Goal: Transaction & Acquisition: Purchase product/service

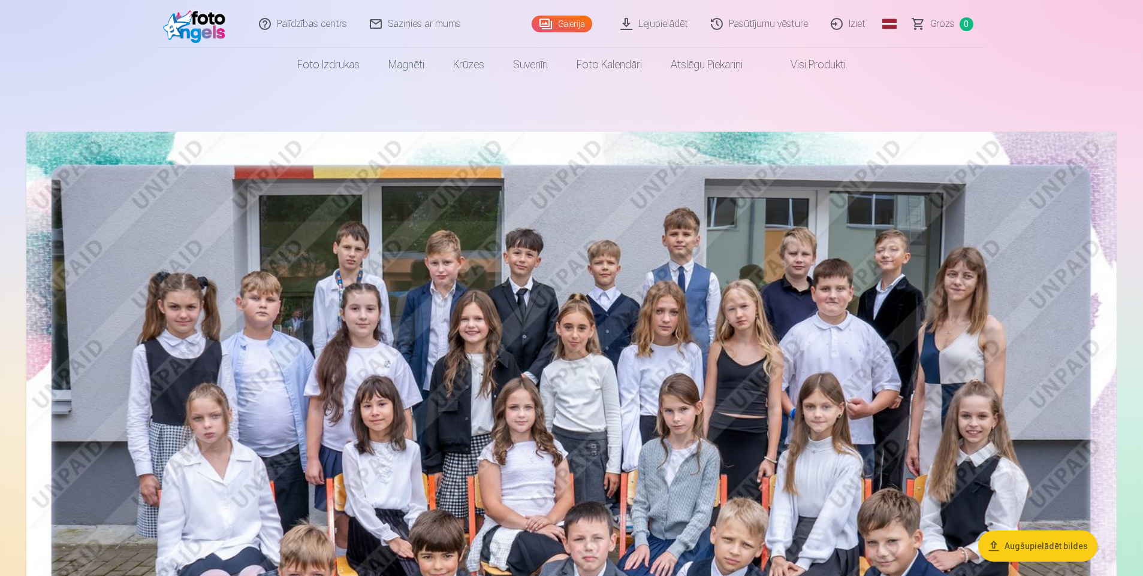
click at [566, 17] on link "Galerija" at bounding box center [561, 24] width 61 height 17
click at [832, 70] on link "Visi produkti" at bounding box center [808, 65] width 103 height 34
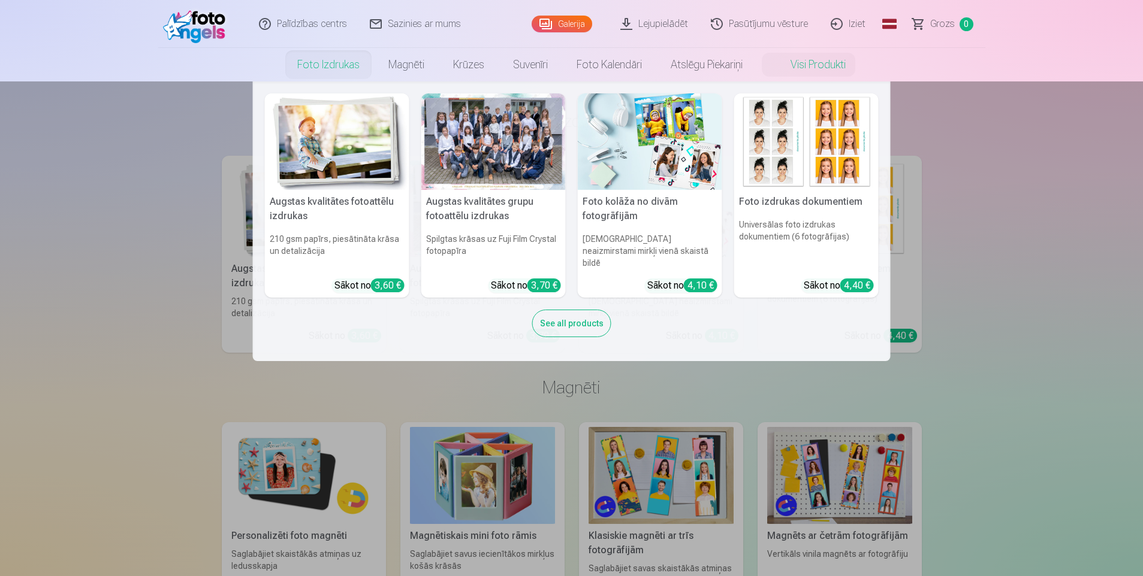
click at [333, 65] on link "Foto izdrukas" at bounding box center [328, 65] width 91 height 34
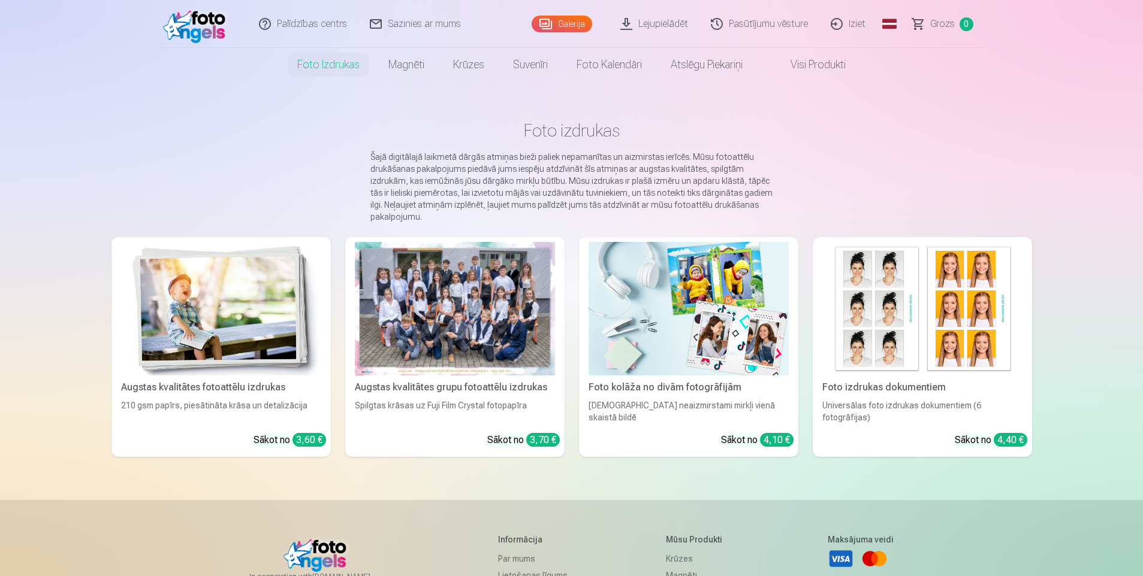
click at [1011, 165] on main "Foto izdrukas Šajā digitālajā laikmetā dārgās atmiņas bieži paliek nepamanītas …" at bounding box center [571, 290] width 920 height 419
click at [572, 27] on link "Galerija" at bounding box center [561, 24] width 61 height 17
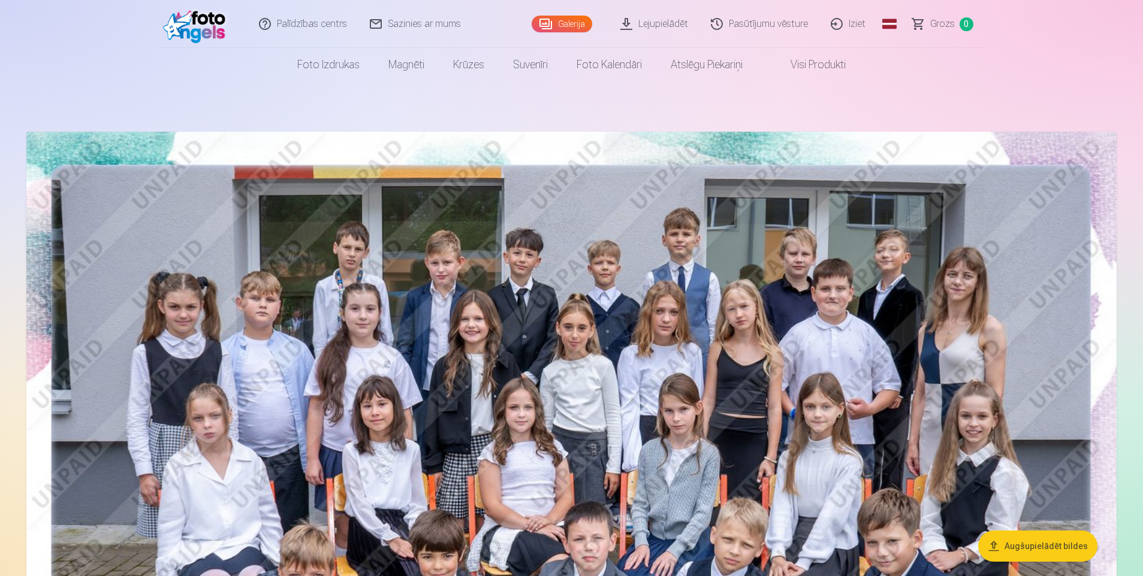
click at [458, 234] on img at bounding box center [571, 495] width 1090 height 727
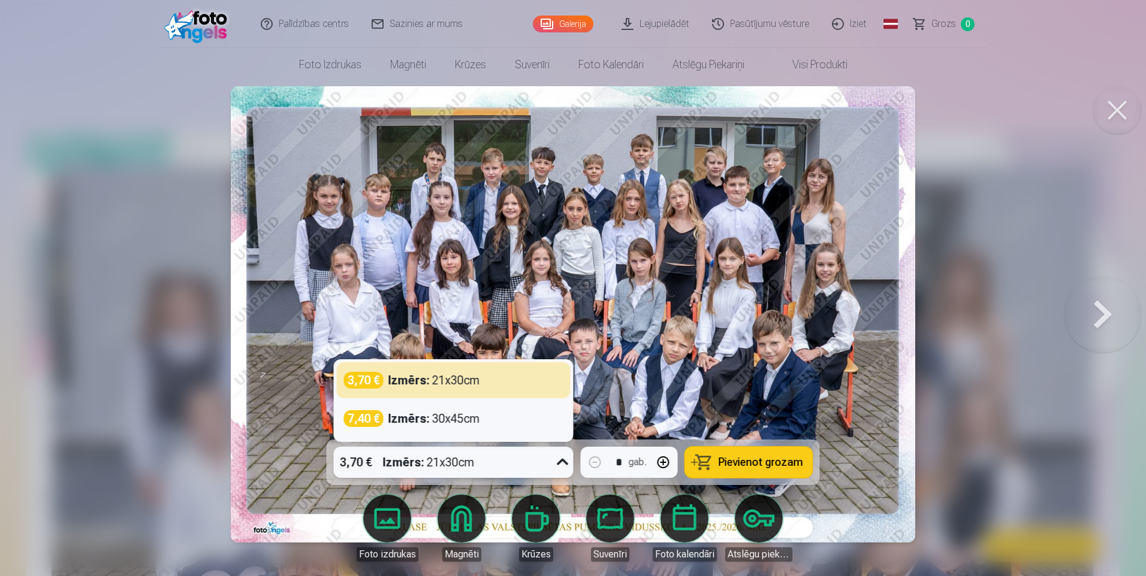
click at [561, 461] on icon at bounding box center [562, 462] width 19 height 19
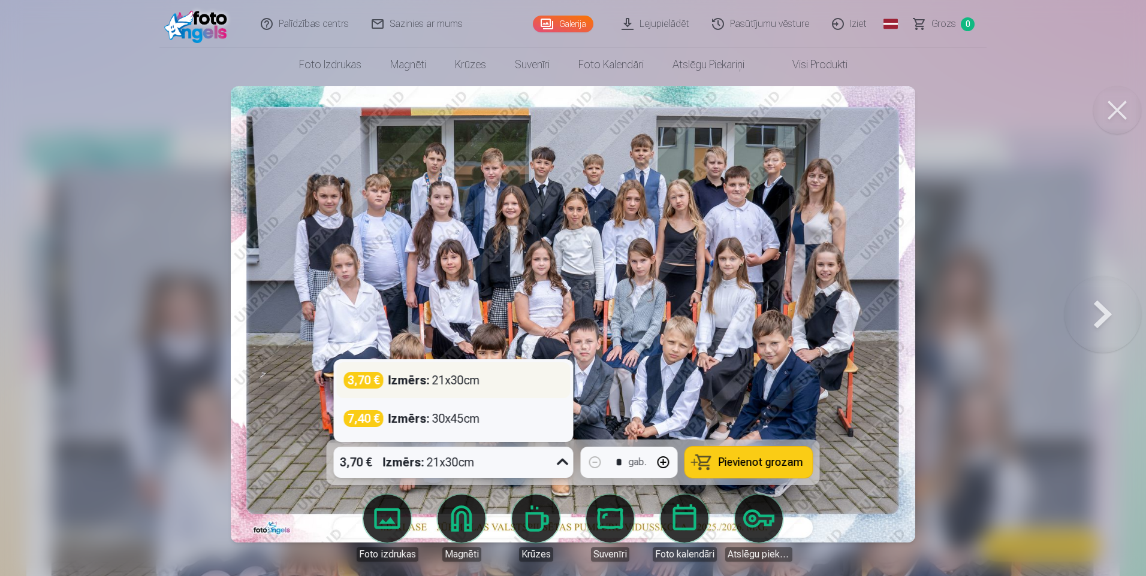
click at [458, 383] on div "Izmērs : 21x30cm" at bounding box center [434, 380] width 92 height 17
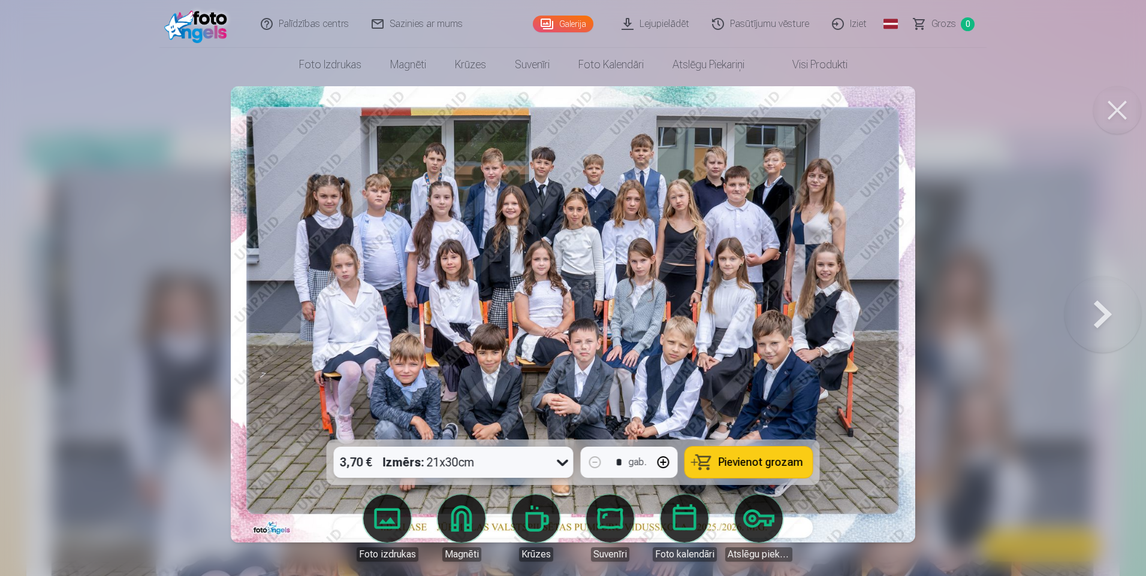
click at [561, 464] on icon at bounding box center [562, 462] width 19 height 19
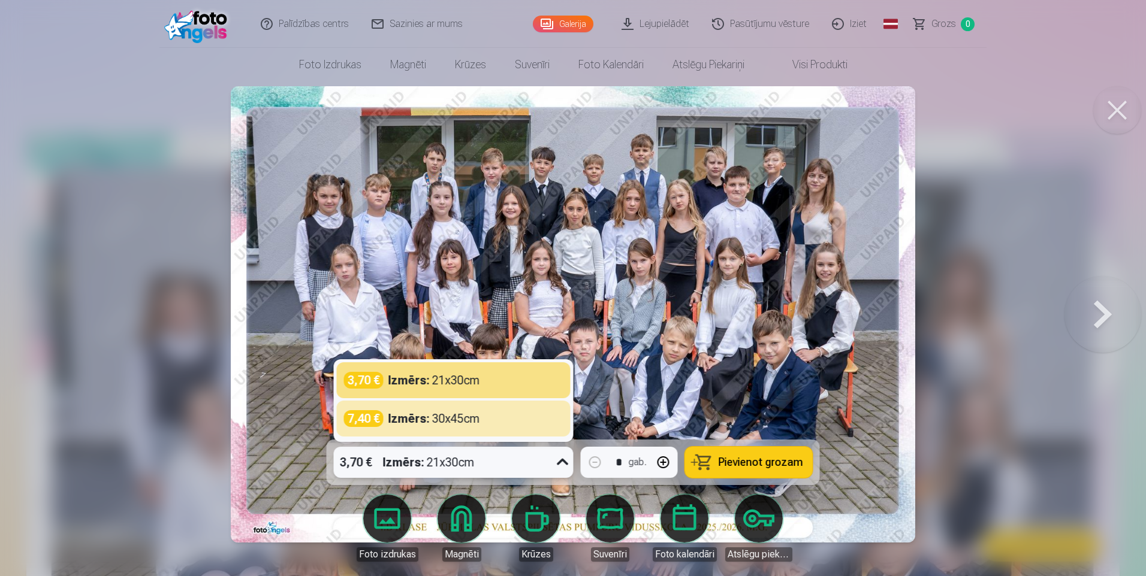
click at [504, 459] on div "3,70 € Izmērs : 21x30cm" at bounding box center [442, 462] width 217 height 31
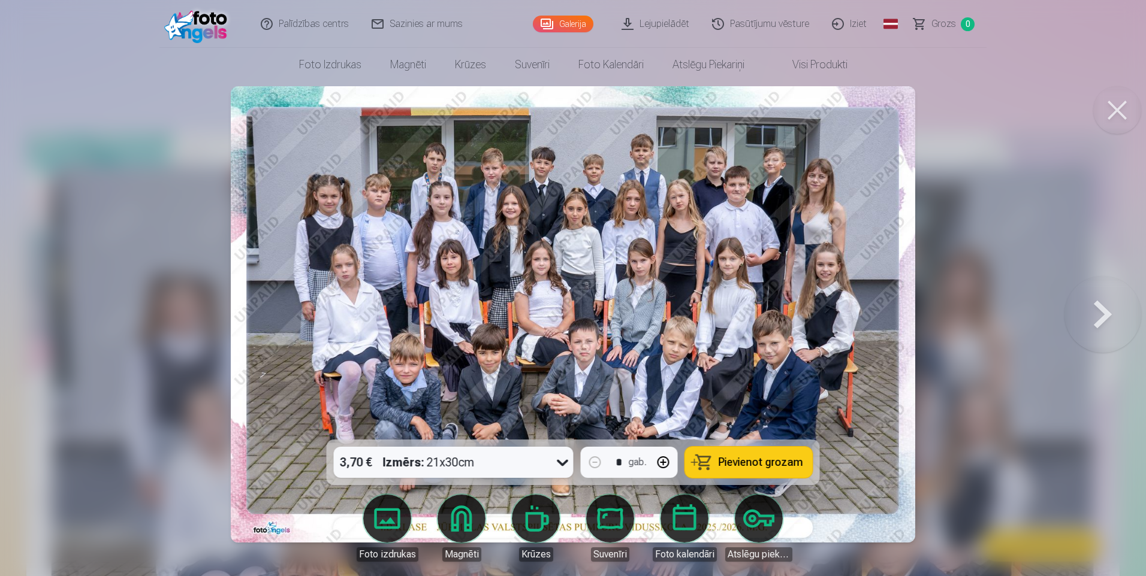
click at [741, 457] on span "Pievienot grozam" at bounding box center [760, 462] width 84 height 11
click at [1104, 319] on button at bounding box center [1102, 314] width 77 height 226
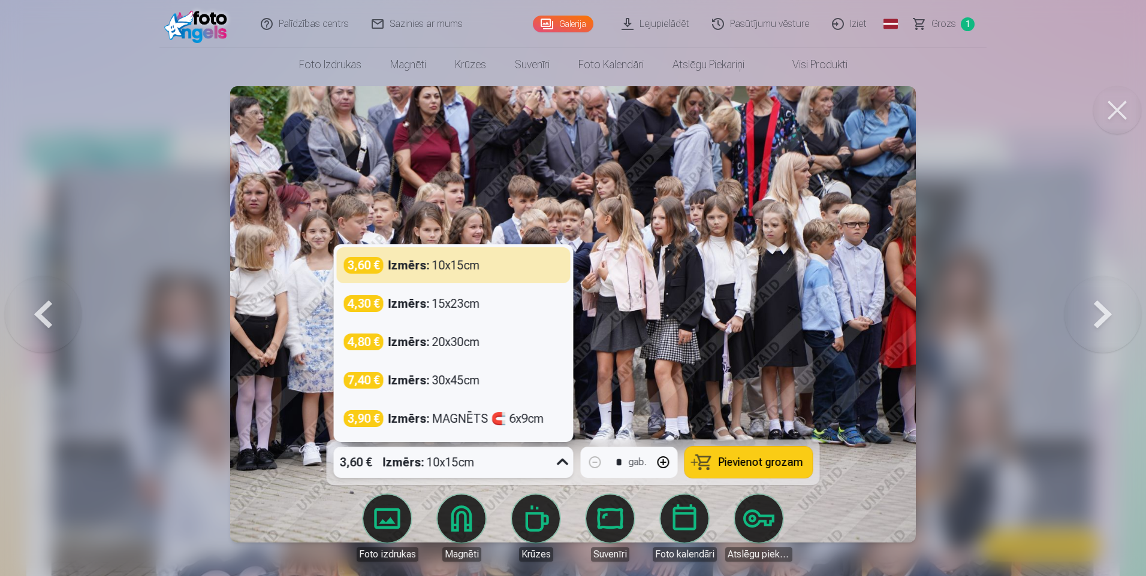
click at [559, 457] on icon at bounding box center [562, 462] width 19 height 19
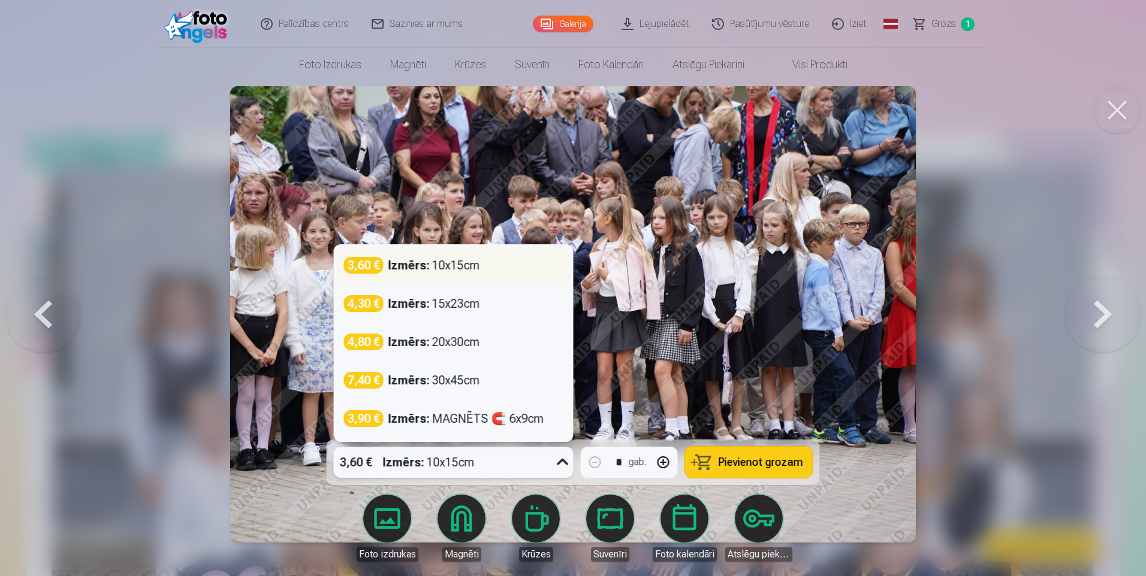
click at [433, 262] on div "Izmērs : 10x15cm" at bounding box center [434, 265] width 92 height 17
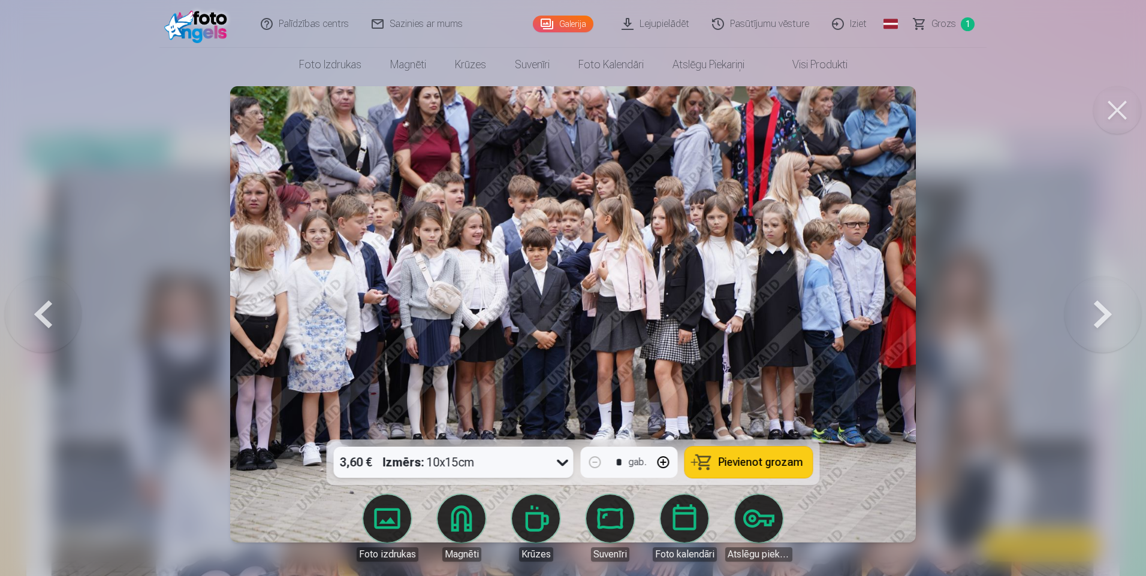
click at [775, 463] on span "Pievienot grozam" at bounding box center [760, 462] width 84 height 11
click at [1095, 320] on button at bounding box center [1102, 314] width 77 height 226
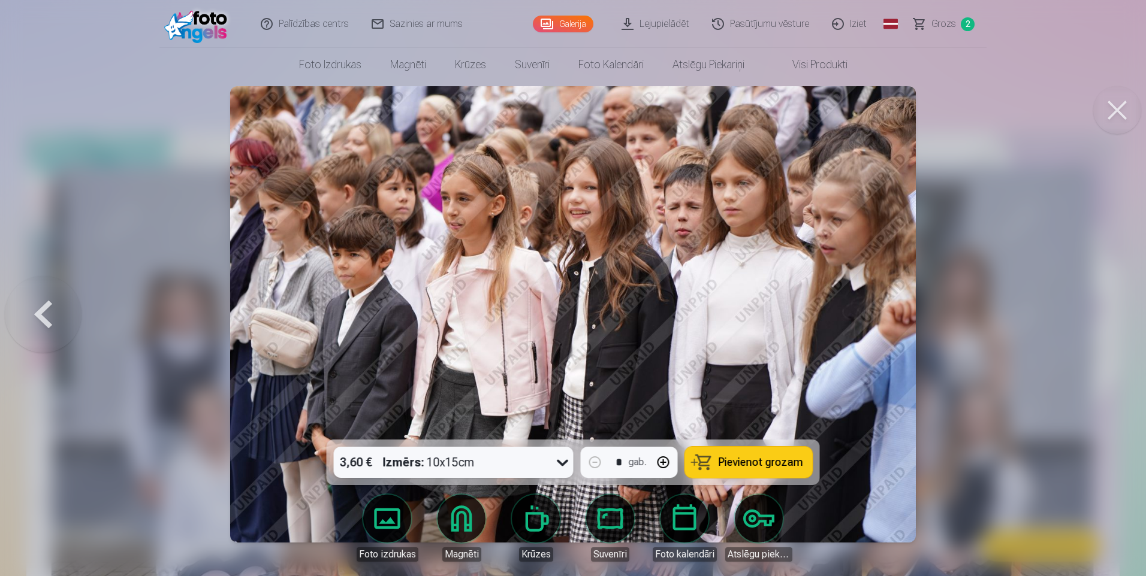
click at [62, 311] on button at bounding box center [43, 314] width 77 height 226
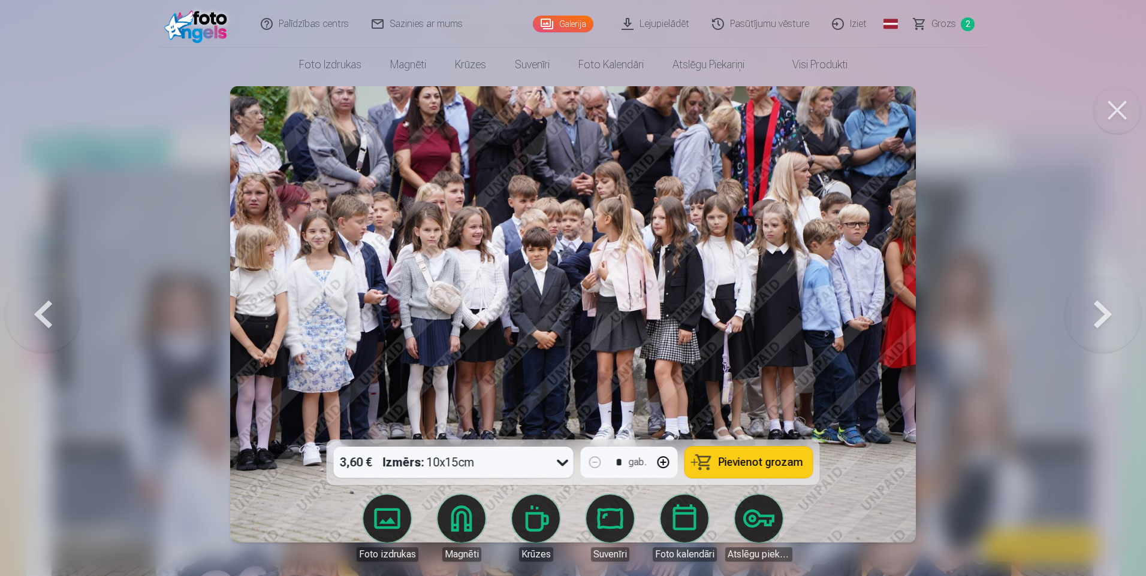
click at [1111, 321] on button at bounding box center [1102, 314] width 77 height 226
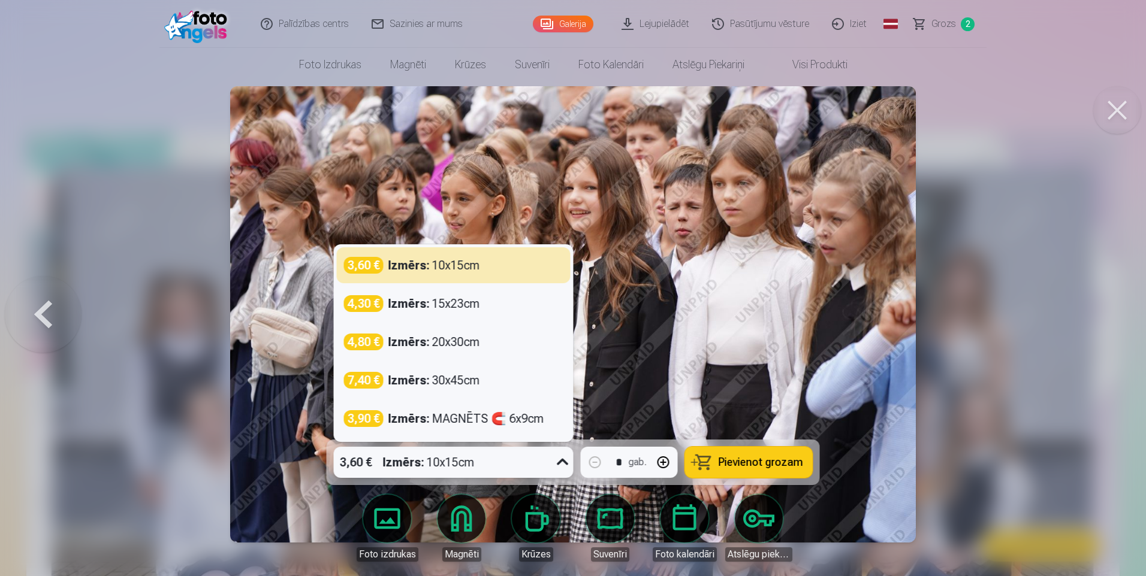
click at [562, 461] on icon at bounding box center [562, 462] width 19 height 19
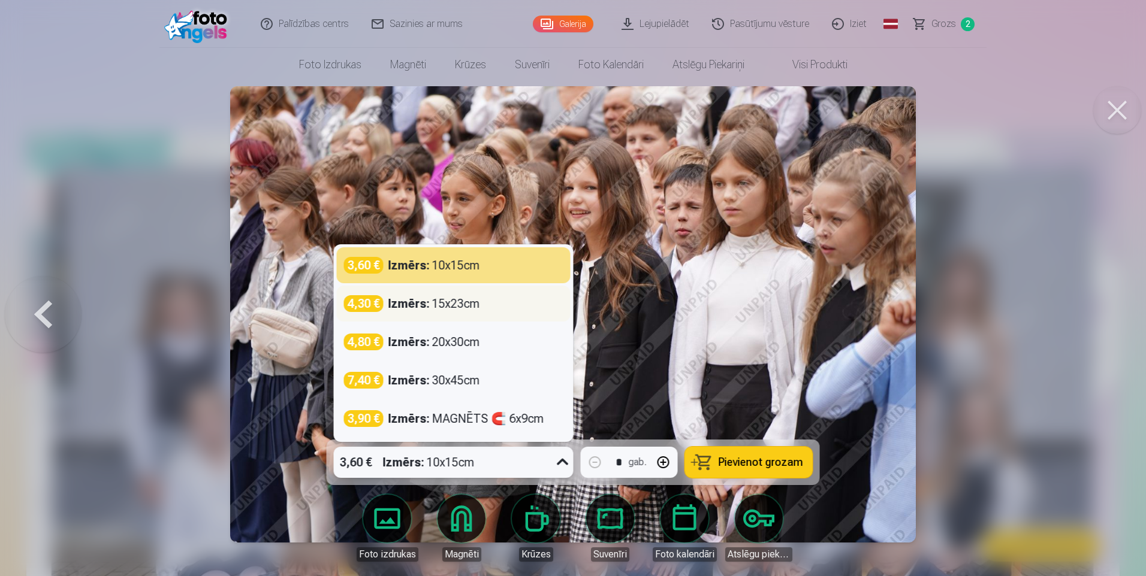
click at [415, 306] on strong "Izmērs :" at bounding box center [408, 303] width 41 height 17
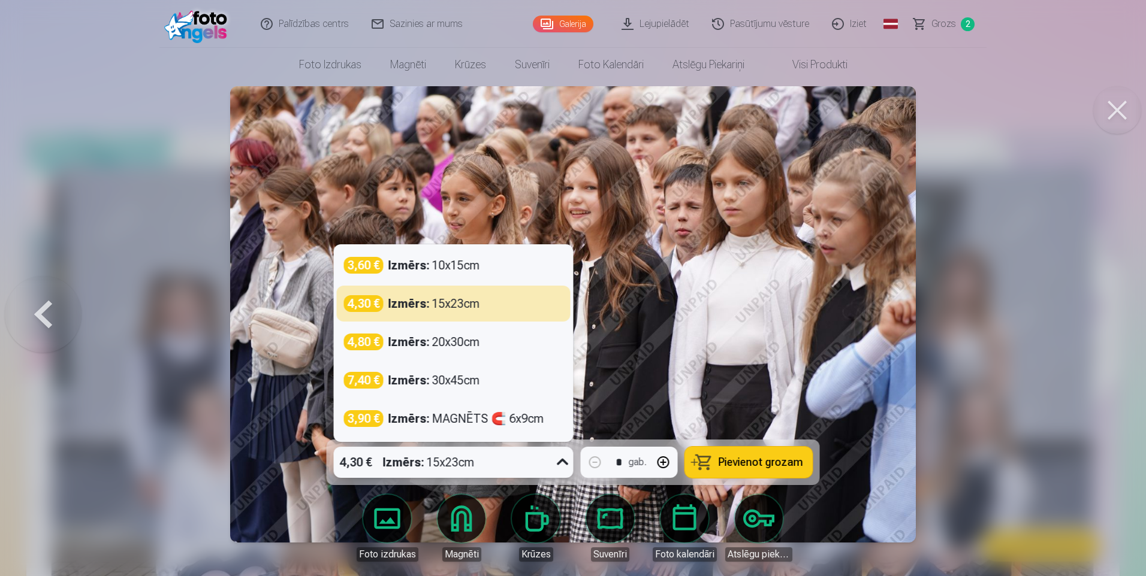
click at [557, 463] on icon at bounding box center [562, 462] width 19 height 19
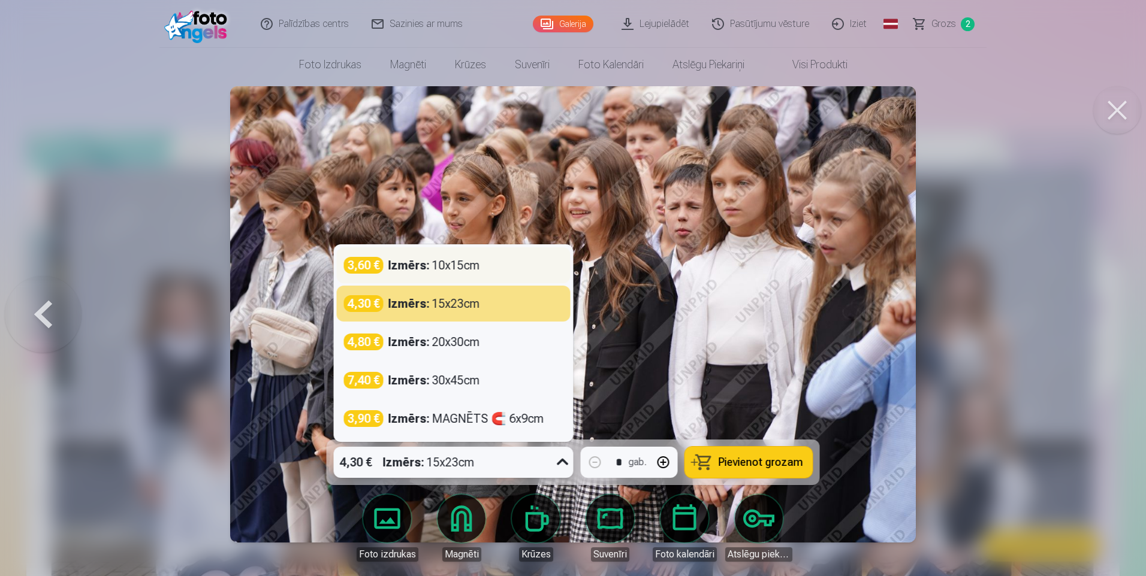
click at [415, 265] on strong "Izmērs :" at bounding box center [408, 265] width 41 height 17
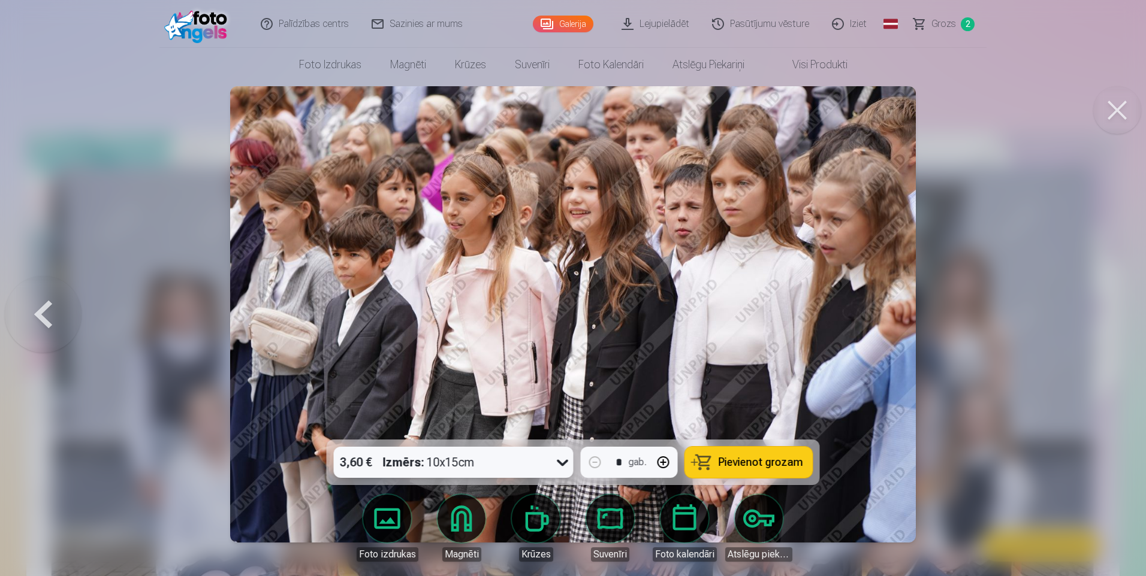
click at [760, 464] on span "Pievienot grozam" at bounding box center [760, 462] width 84 height 11
click at [1031, 269] on div at bounding box center [573, 288] width 1146 height 576
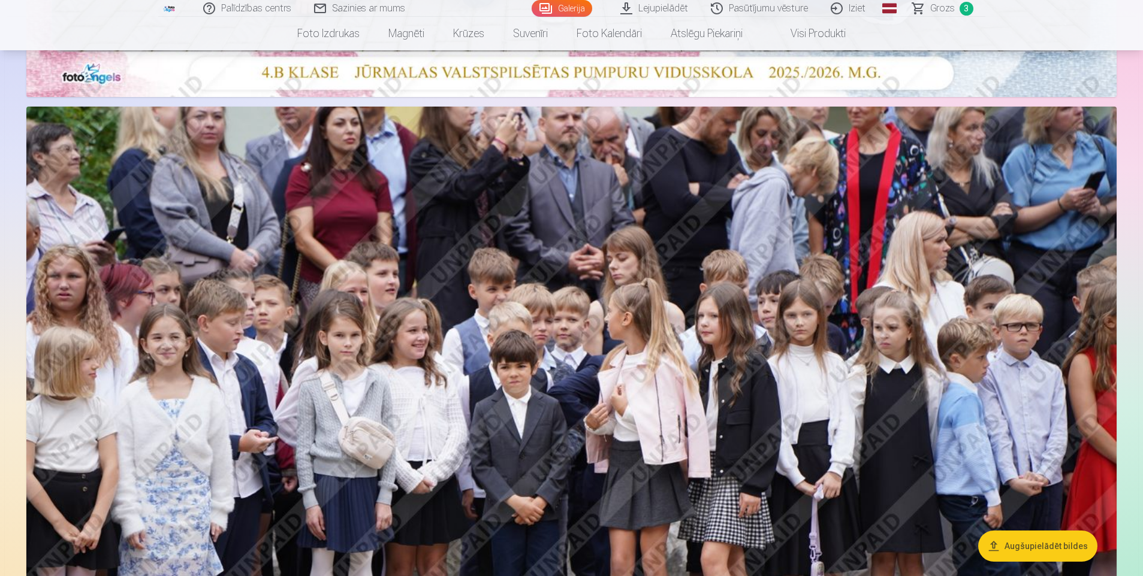
scroll to position [539, 0]
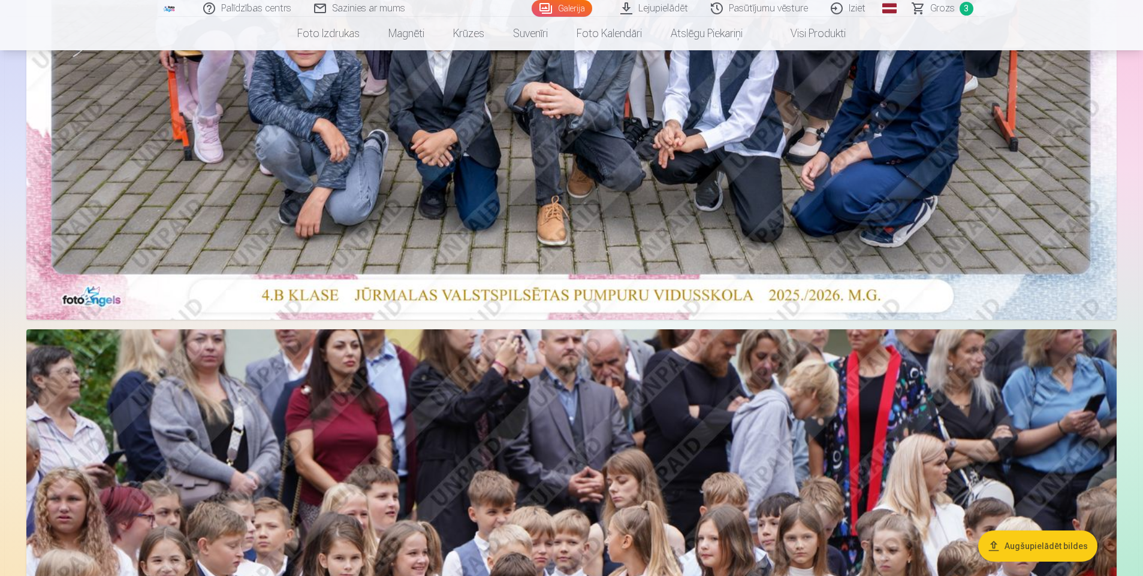
click at [946, 5] on span "Grozs" at bounding box center [942, 8] width 25 height 14
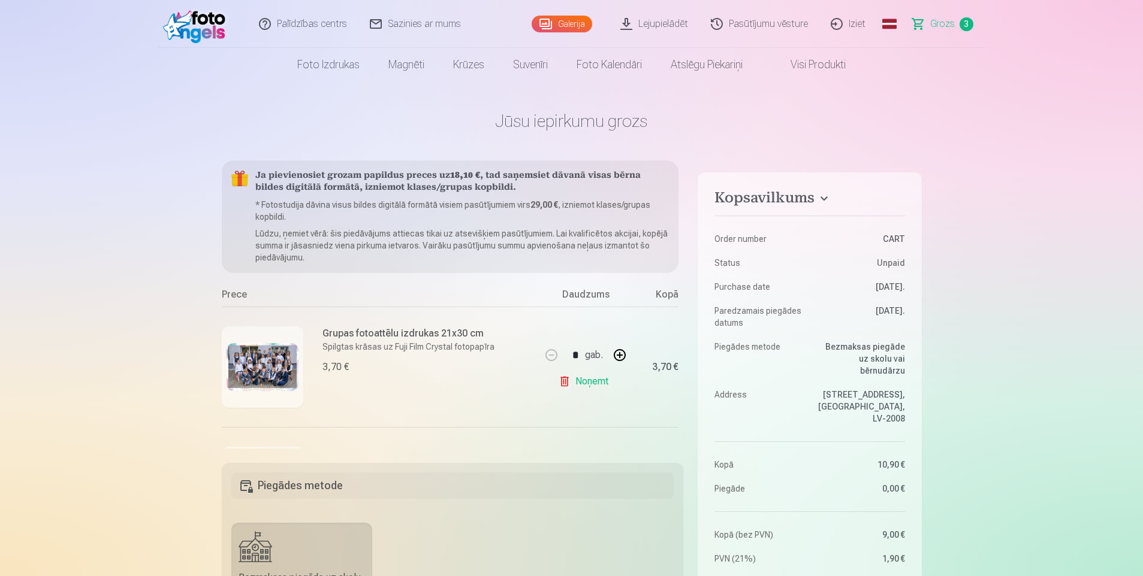
click at [890, 21] on link "Global" at bounding box center [889, 24] width 24 height 48
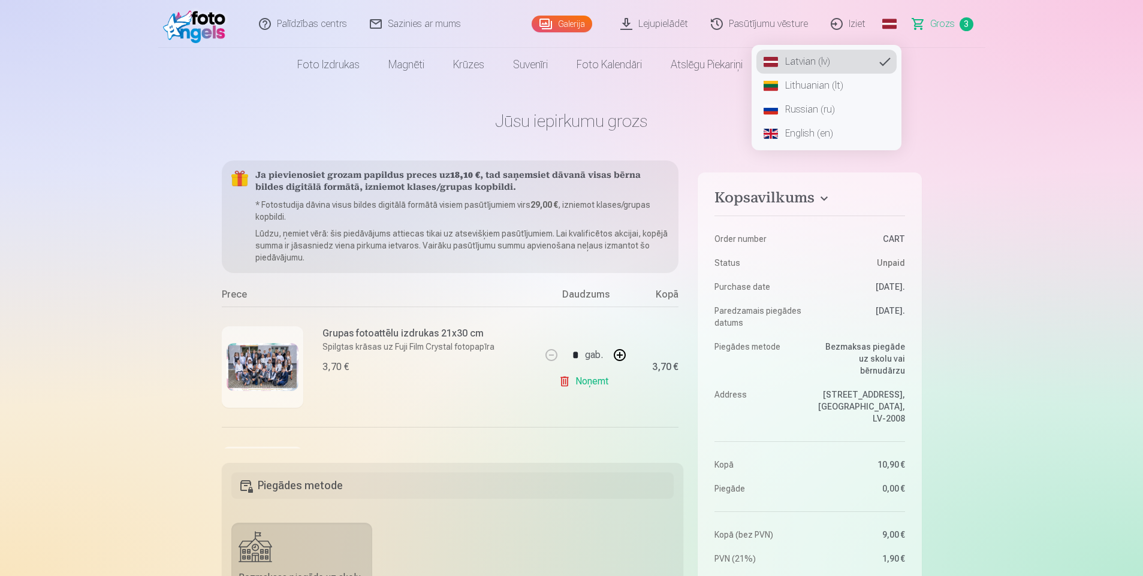
click at [835, 66] on link "Latvian (lv)" at bounding box center [826, 62] width 140 height 24
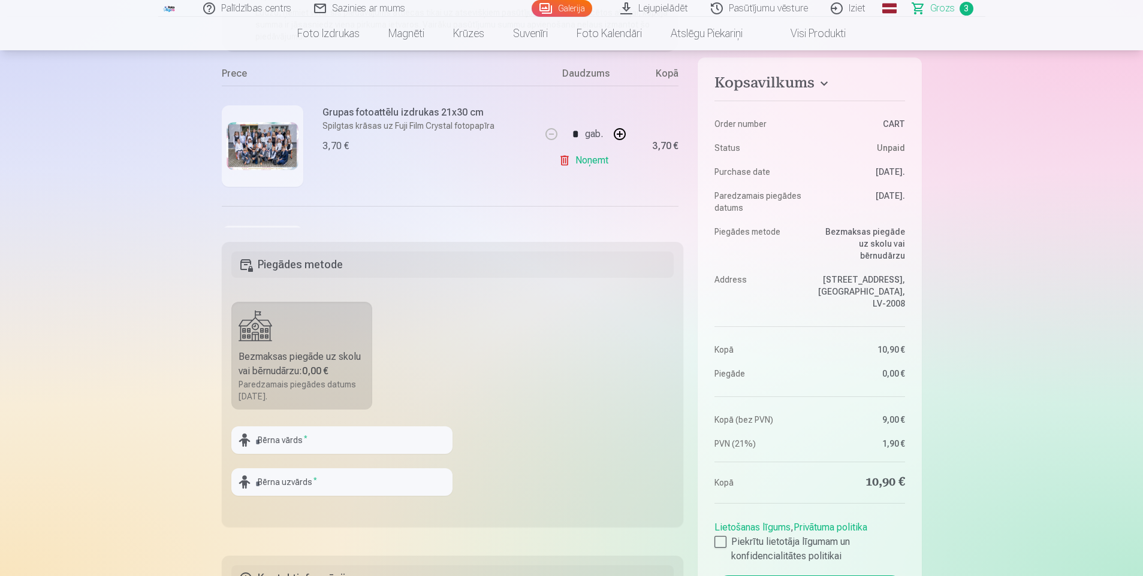
scroll to position [240, 0]
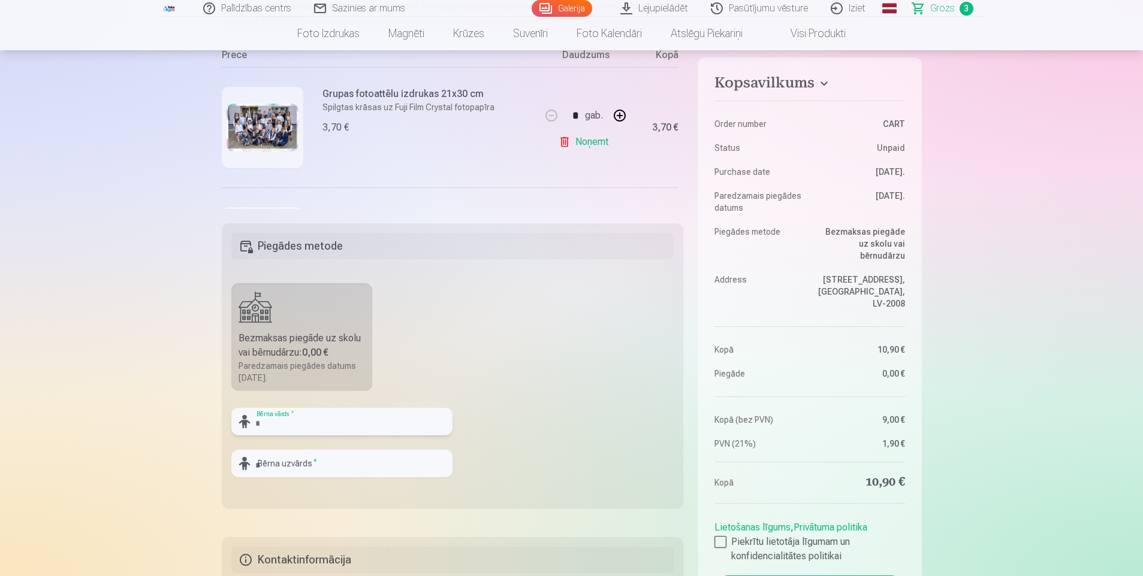
click at [318, 422] on input "text" at bounding box center [341, 422] width 221 height 28
type input "**********"
type input "****"
click at [585, 455] on fieldset "**********" at bounding box center [453, 365] width 462 height 285
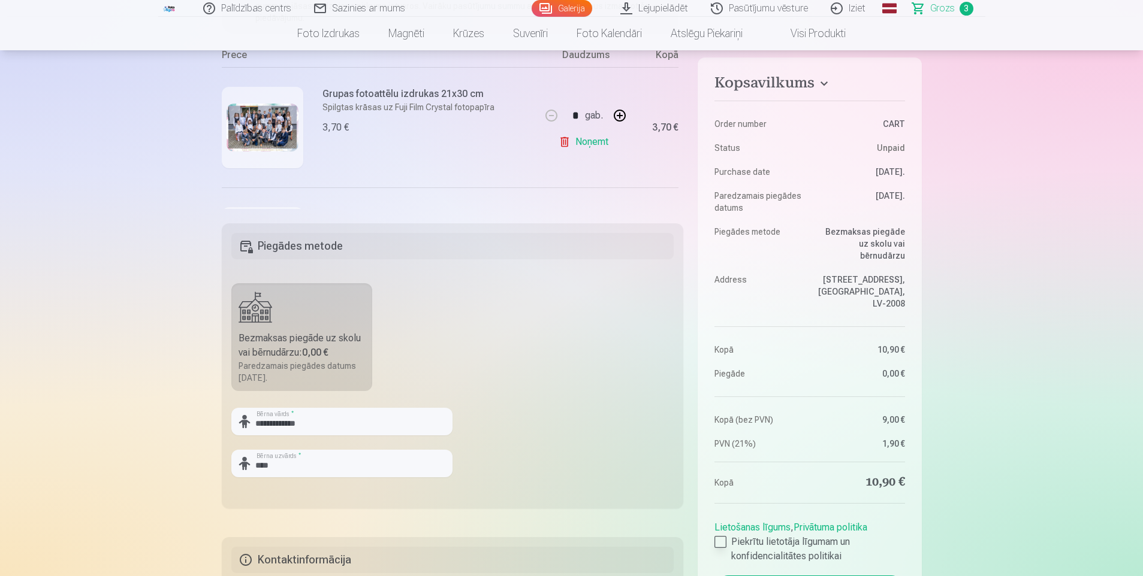
click at [719, 536] on div at bounding box center [720, 542] width 12 height 12
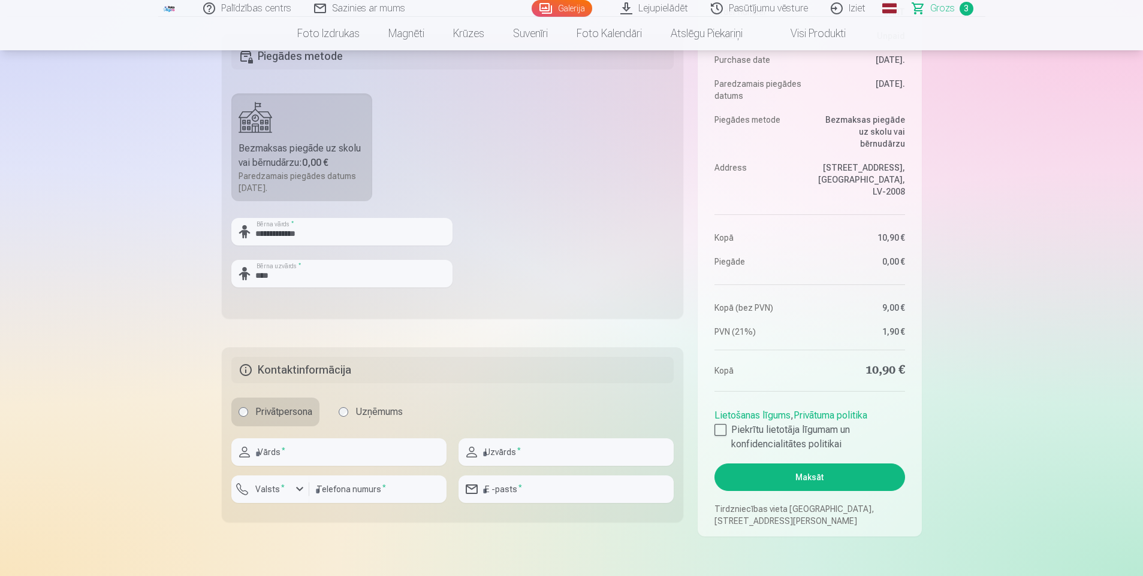
scroll to position [479, 0]
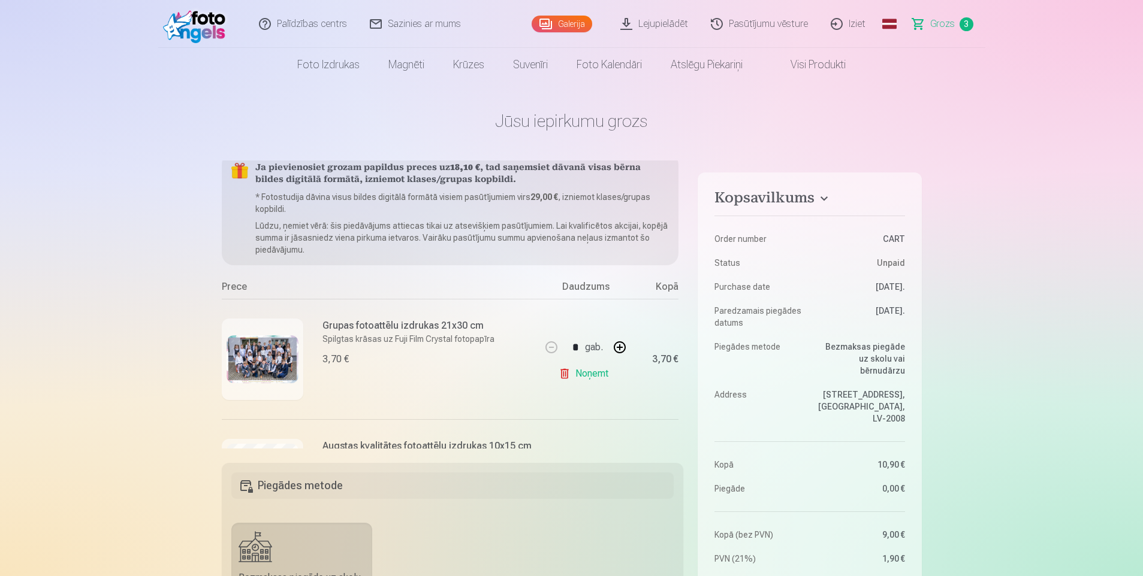
scroll to position [0, 0]
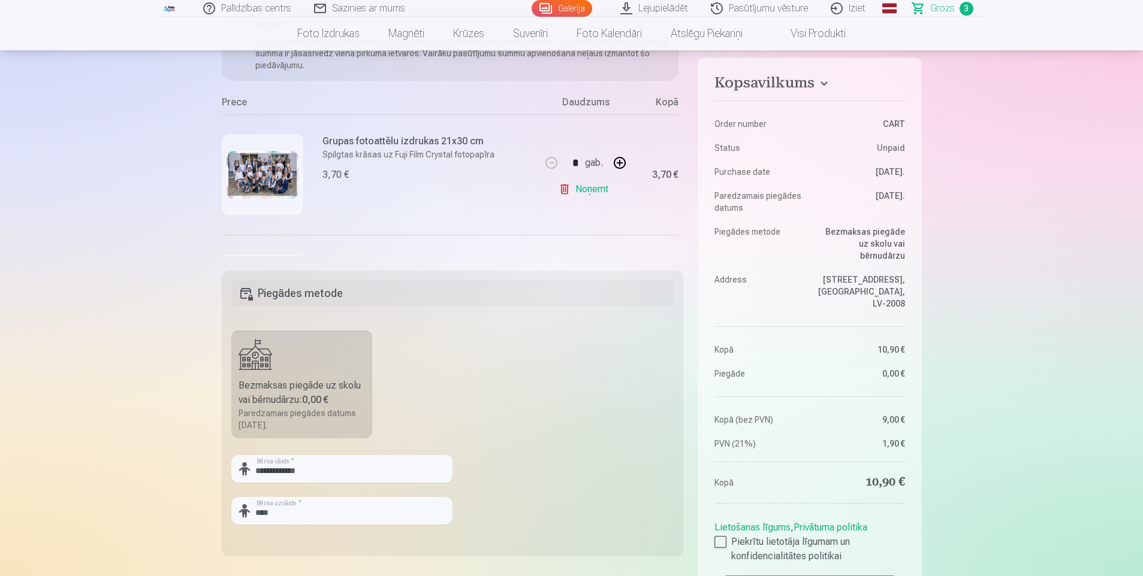
scroll to position [300, 0]
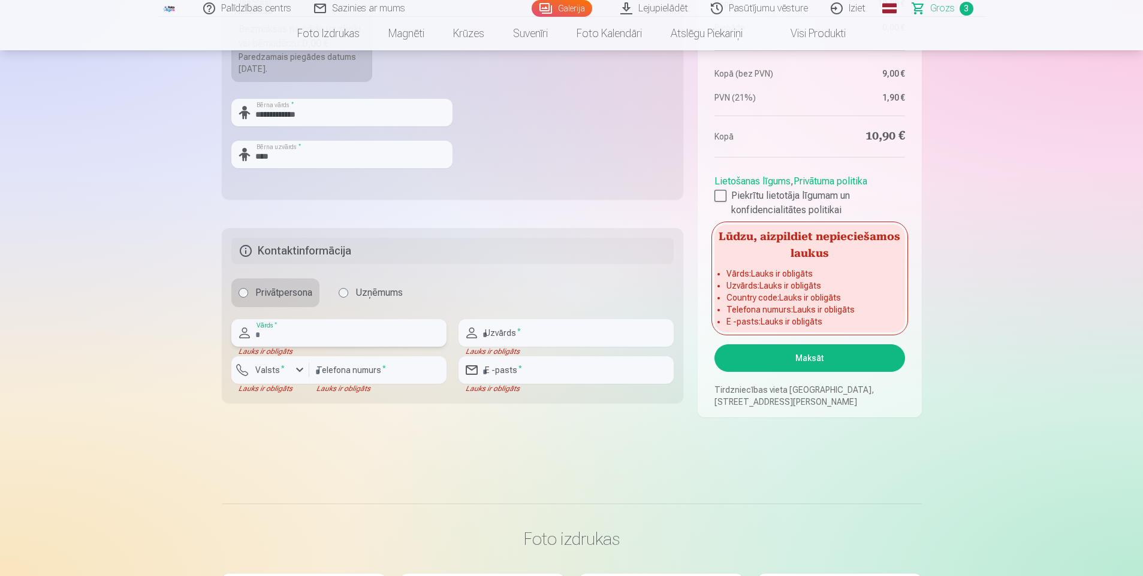
scroll to position [559, 0]
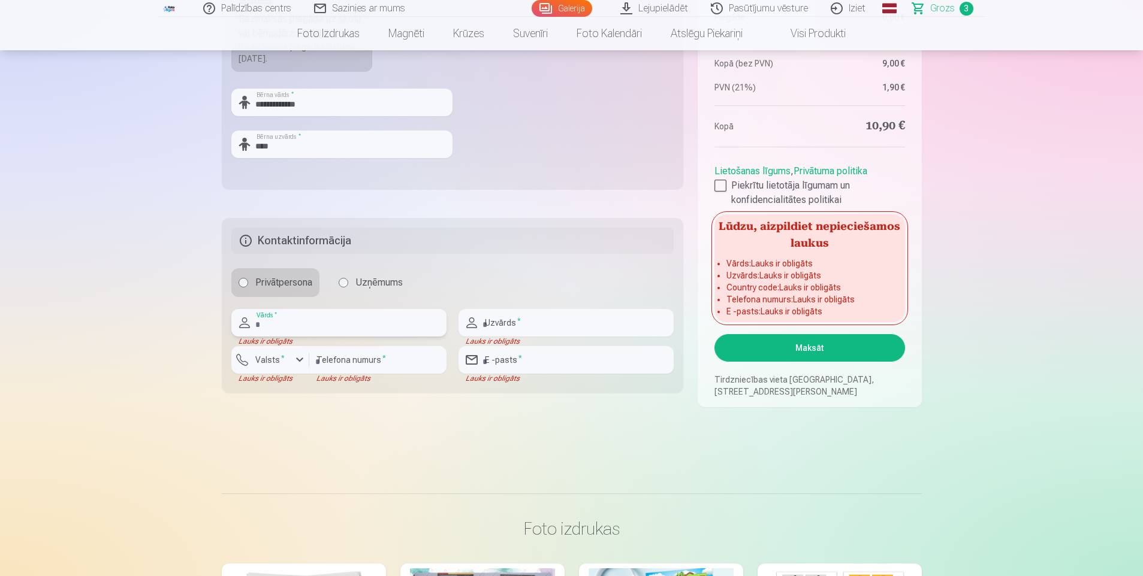
click at [310, 321] on input "text" at bounding box center [338, 323] width 215 height 28
click at [313, 330] on input "text" at bounding box center [338, 323] width 215 height 28
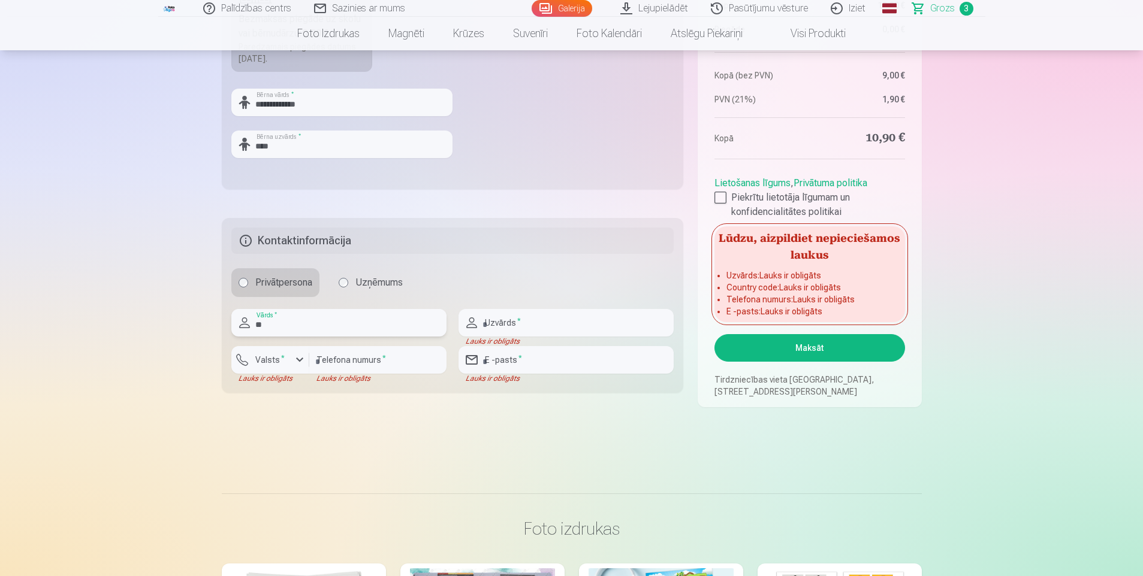
type input "*"
type input "****"
type input "********"
type input "**********"
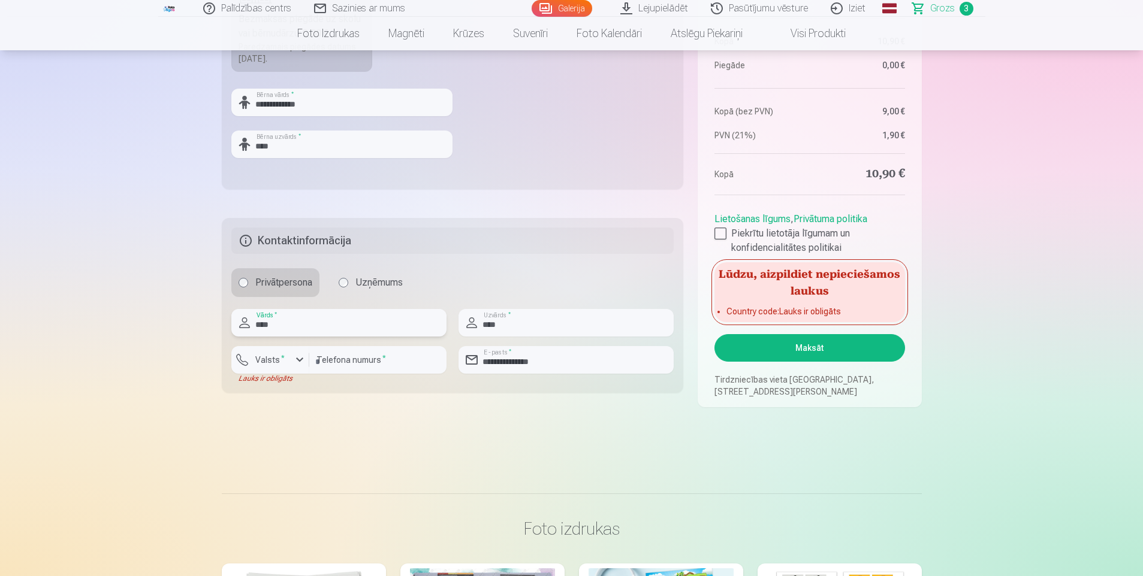
click at [258, 322] on input "****" at bounding box center [338, 323] width 215 height 28
type input "****"
click at [816, 344] on button "Maksāt" at bounding box center [809, 348] width 190 height 28
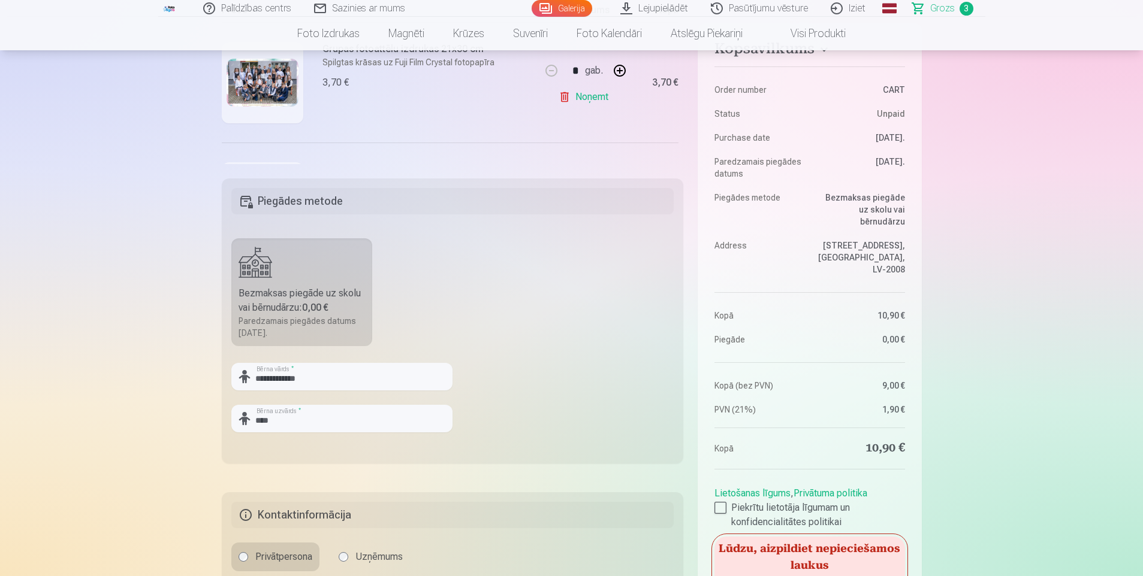
scroll to position [419, 0]
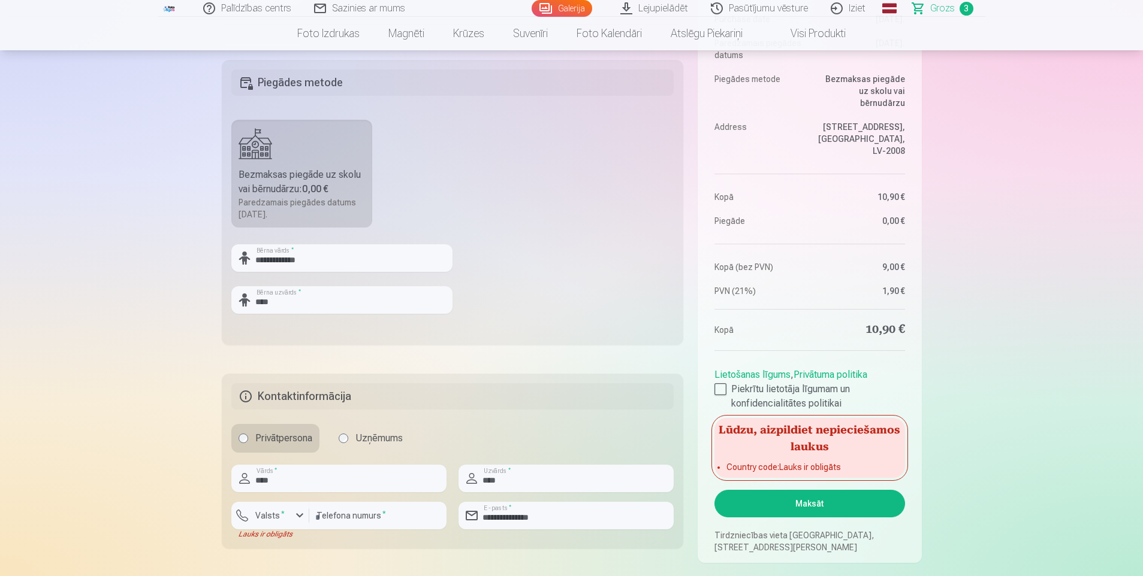
scroll to position [599, 0]
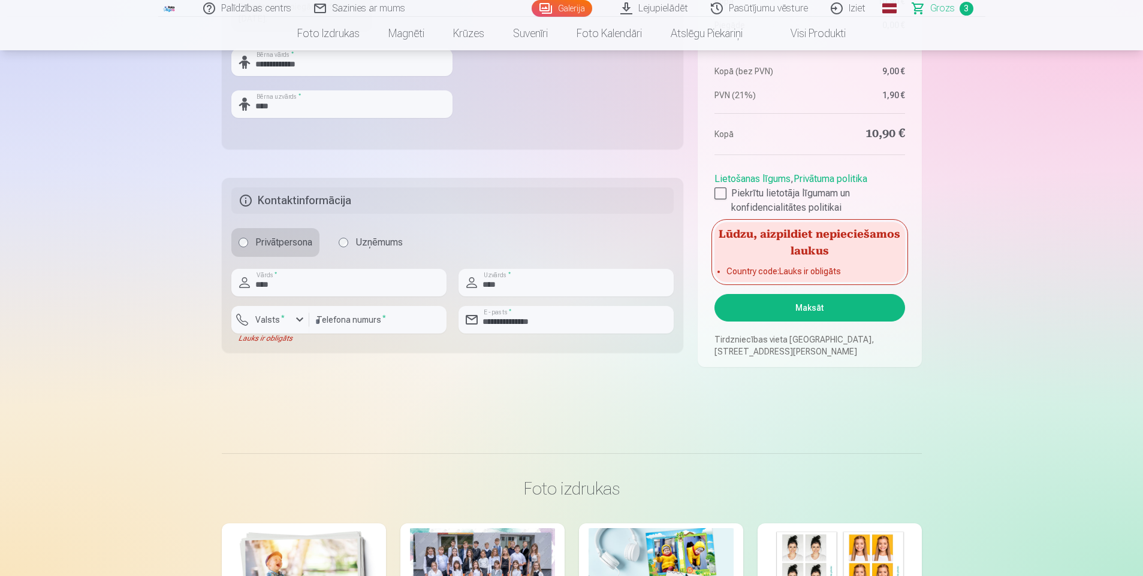
click at [811, 305] on button "Maksāt" at bounding box center [809, 308] width 190 height 28
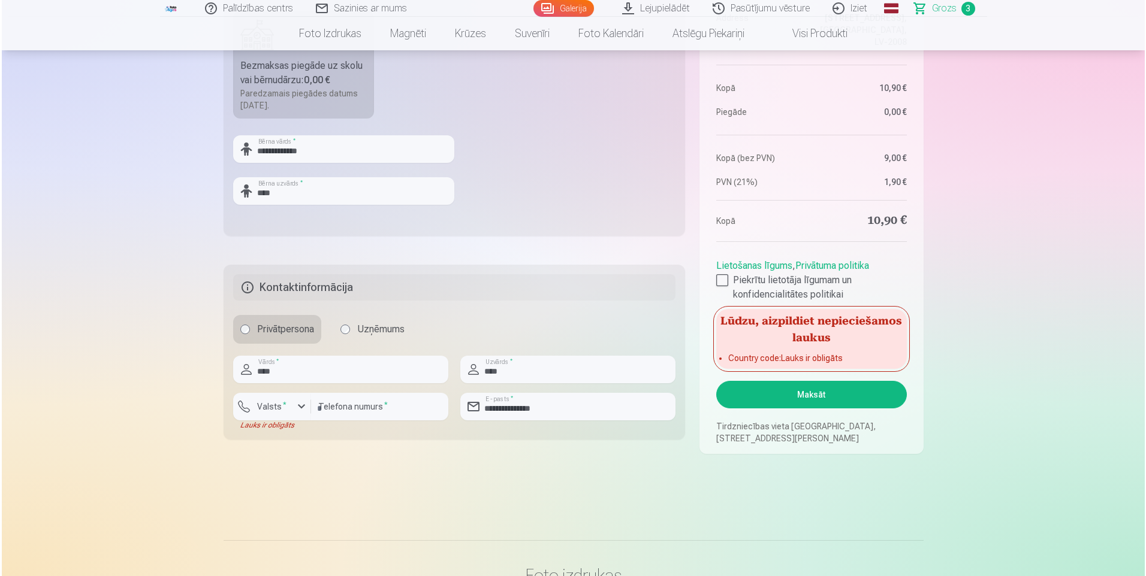
scroll to position [539, 0]
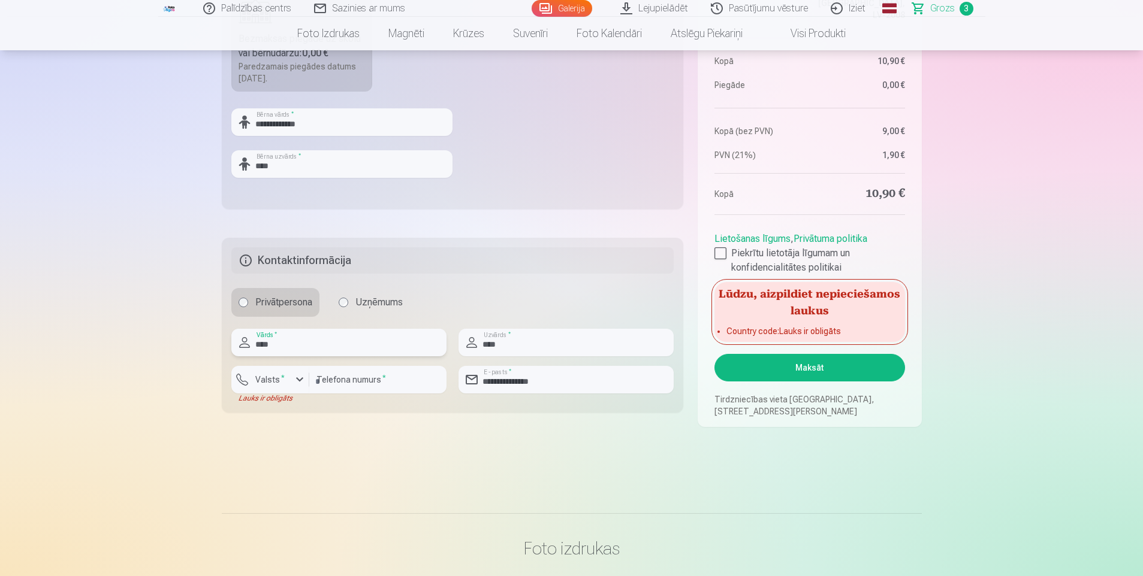
click at [392, 339] on input "****" at bounding box center [338, 343] width 215 height 28
drag, startPoint x: 488, startPoint y: 286, endPoint x: 492, endPoint y: 301, distance: 15.4
click at [488, 286] on fieldset "**********" at bounding box center [453, 325] width 462 height 175
click at [515, 346] on input "****" at bounding box center [565, 343] width 215 height 28
click at [302, 377] on div "button" at bounding box center [299, 380] width 14 height 14
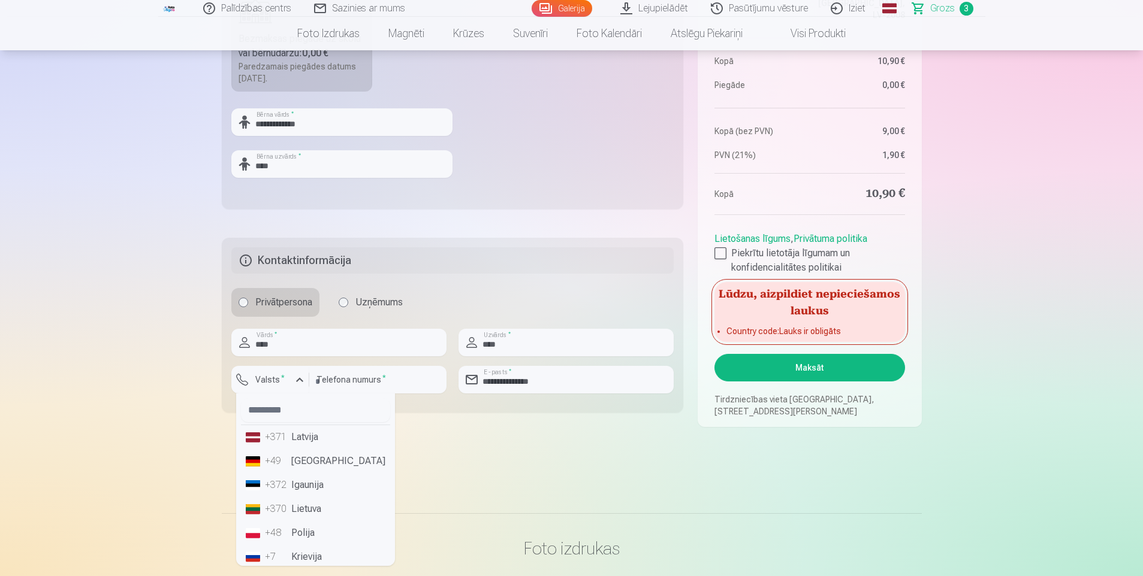
click at [305, 436] on li "+371 Latvija" at bounding box center [315, 437] width 149 height 24
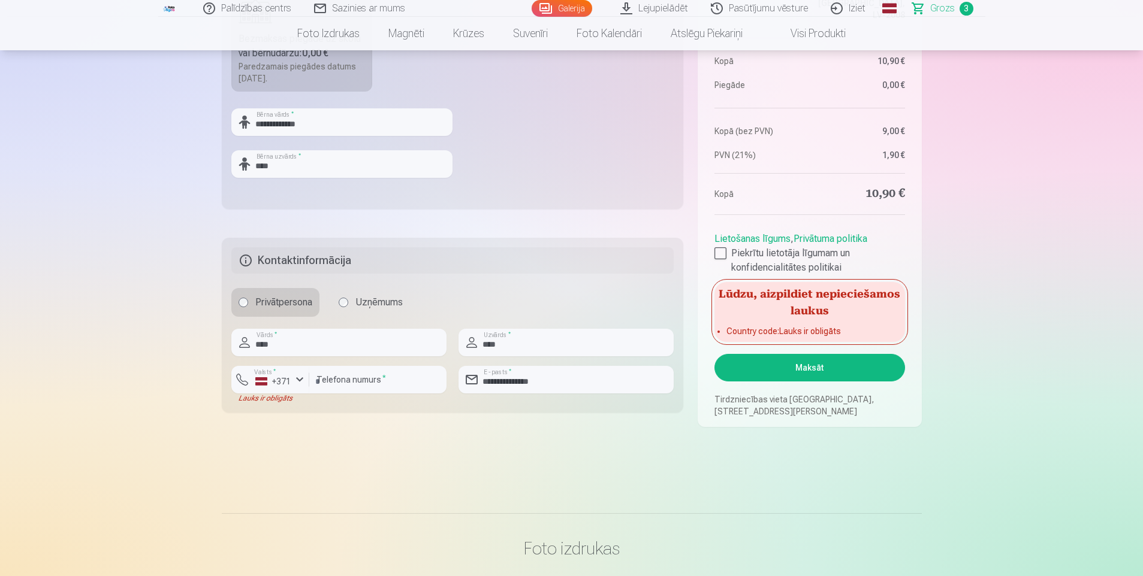
click at [517, 471] on main "Jūsu iepirkumu grozs Kopsavilkums Order number CART Status Unpaid Purchase date…" at bounding box center [572, 13] width 700 height 943
click at [817, 374] on button "Maksāt" at bounding box center [809, 368] width 190 height 28
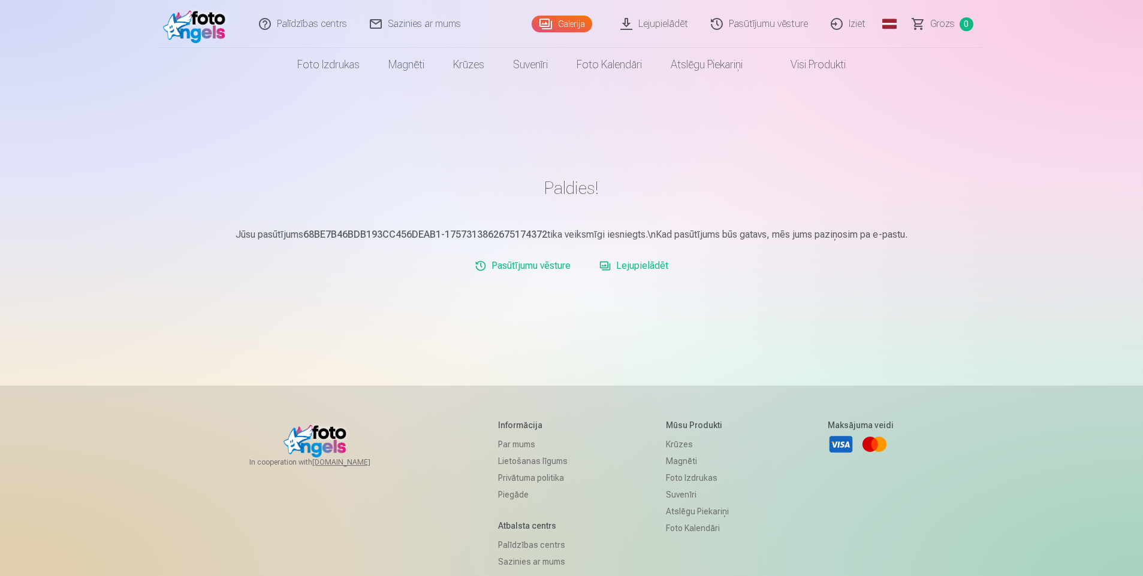
click at [775, 29] on link "Pasūtījumu vēsture" at bounding box center [760, 24] width 120 height 48
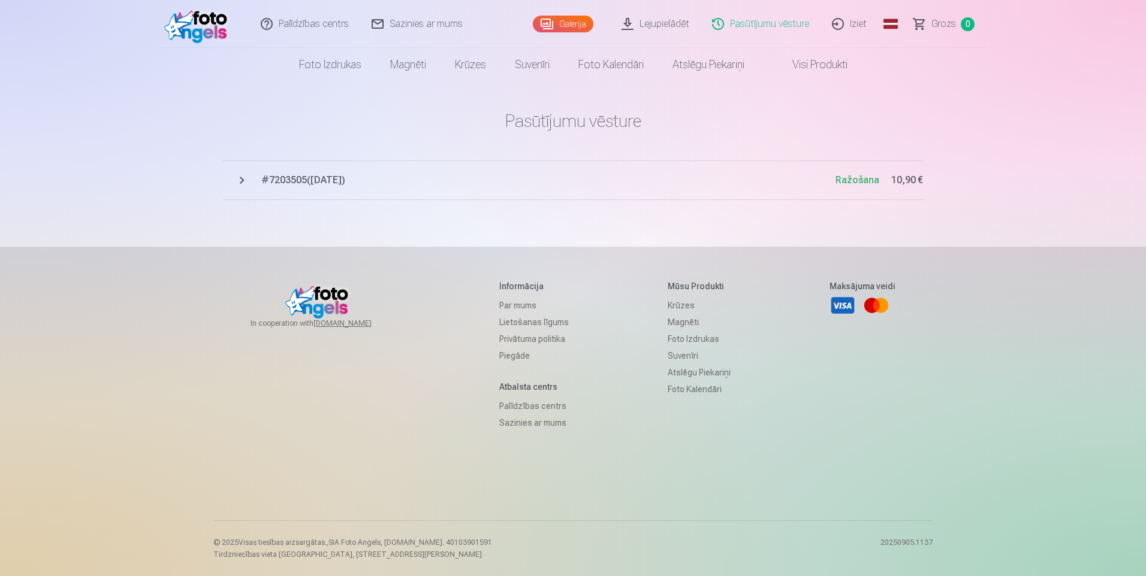
click at [863, 24] on link "Iziet" at bounding box center [850, 24] width 58 height 48
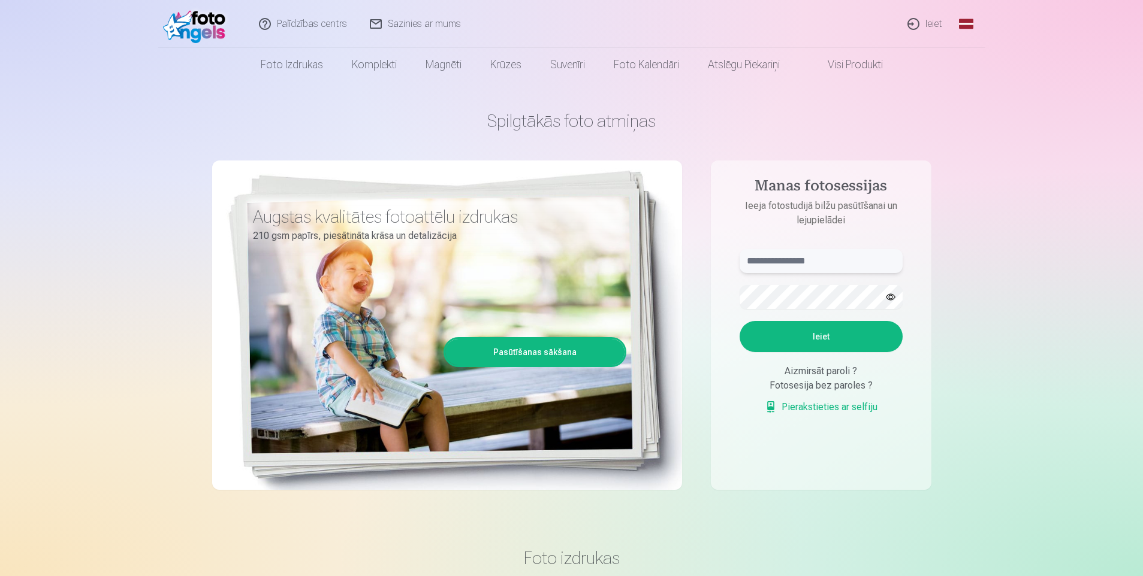
click at [790, 265] on input "text" at bounding box center [820, 261] width 163 height 24
type input "**********"
click at [833, 339] on button "Ieiet" at bounding box center [820, 336] width 163 height 31
